Goal: Transaction & Acquisition: Purchase product/service

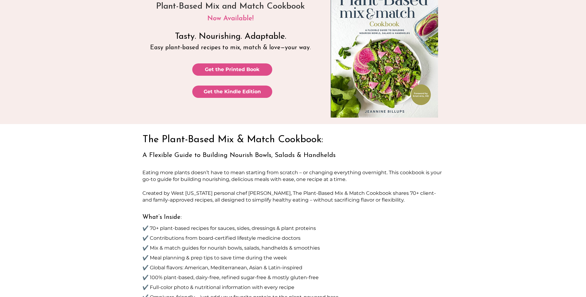
scroll to position [92, 0]
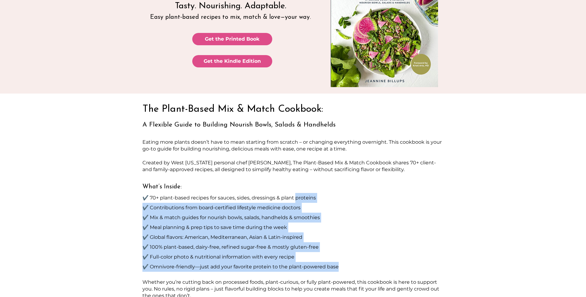
drag, startPoint x: 296, startPoint y: 197, endPoint x: 348, endPoint y: 262, distance: 83.9
click at [348, 262] on div "The Plant-Based Mix & Match Cookbook: A Flexible Guide to Building Nourish Bowl…" at bounding box center [293, 232] width 302 height 260
click at [348, 262] on p "✔️ Omnivore-friendly—just add your favorite protein to the plant-powered base" at bounding box center [293, 267] width 302 height 10
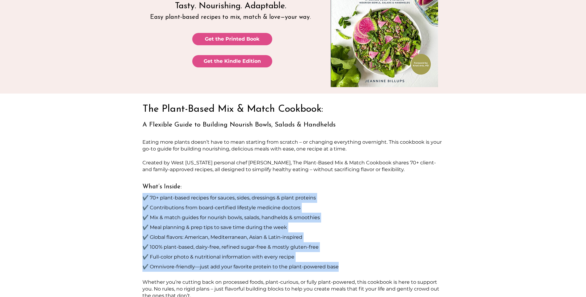
drag, startPoint x: 348, startPoint y: 266, endPoint x: 146, endPoint y: 202, distance: 212.3
click at [146, 202] on div "The Plant-Based Mix & Match Cookbook: A Flexible Guide to Building Nourish Bowl…" at bounding box center [293, 232] width 302 height 260
drag, startPoint x: 146, startPoint y: 202, endPoint x: 173, endPoint y: 233, distance: 41.6
click at [173, 233] on p "✔️ Global flavors: American, Mediterranean, Asian & Latin-inspired" at bounding box center [293, 237] width 302 height 10
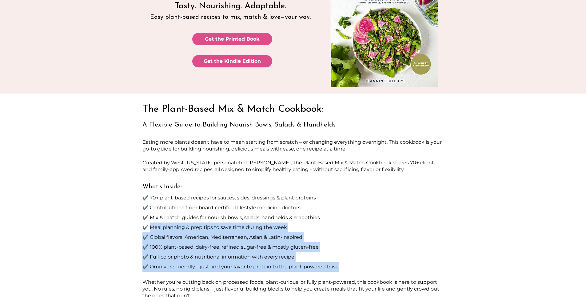
drag, startPoint x: 150, startPoint y: 229, endPoint x: 366, endPoint y: 263, distance: 218.7
click at [366, 263] on div "The Plant-Based Mix & Match Cookbook: A Flexible Guide to Building Nourish Bowl…" at bounding box center [293, 232] width 302 height 260
click at [366, 263] on p "✔️ Omnivore-friendly—just add your favorite protein to the plant-powered base" at bounding box center [293, 267] width 302 height 10
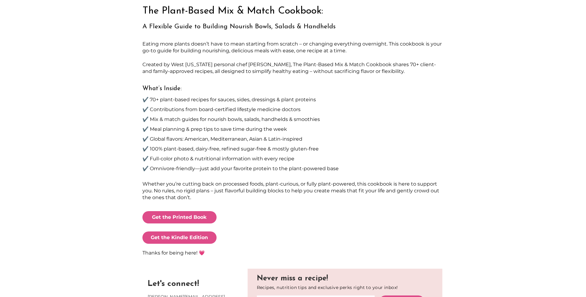
scroll to position [236, 0]
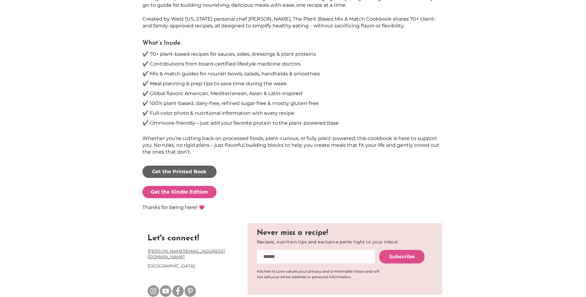
click at [200, 170] on span "Get the Printed Book" at bounding box center [179, 171] width 55 height 7
